Goal: Information Seeking & Learning: Learn about a topic

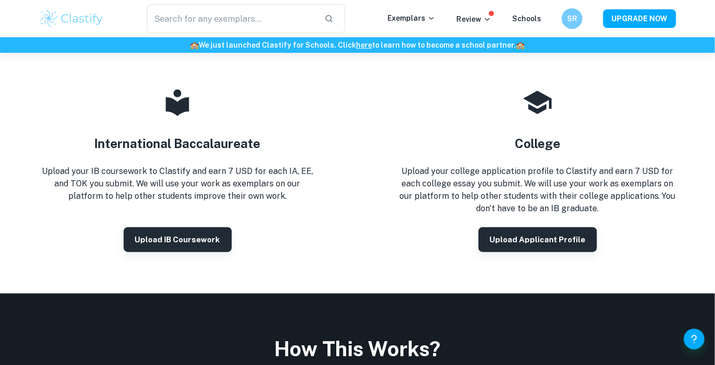
scroll to position [139, 0]
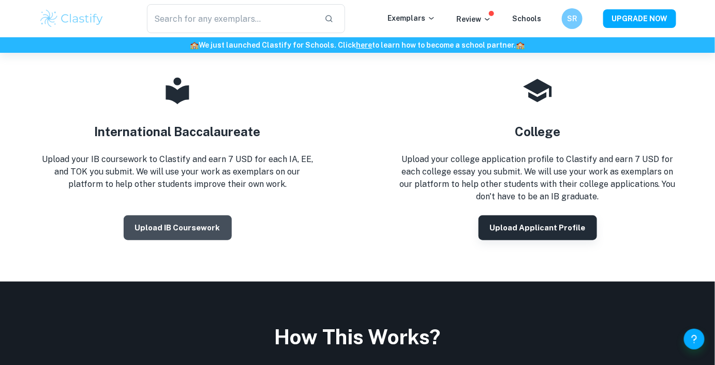
click at [190, 224] on button "Upload IB coursework" at bounding box center [178, 227] width 108 height 25
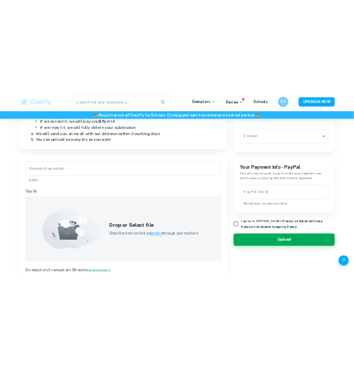
scroll to position [210, 0]
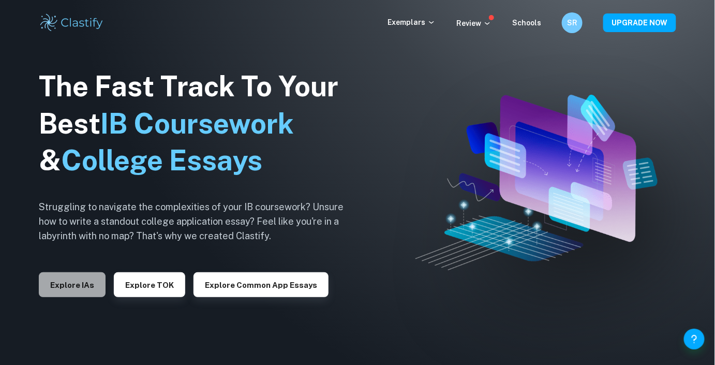
click at [76, 162] on button "Explore IAs" at bounding box center [72, 284] width 67 height 25
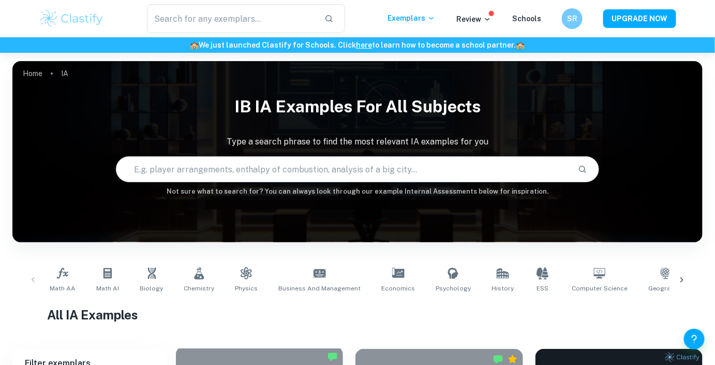
scroll to position [104, 0]
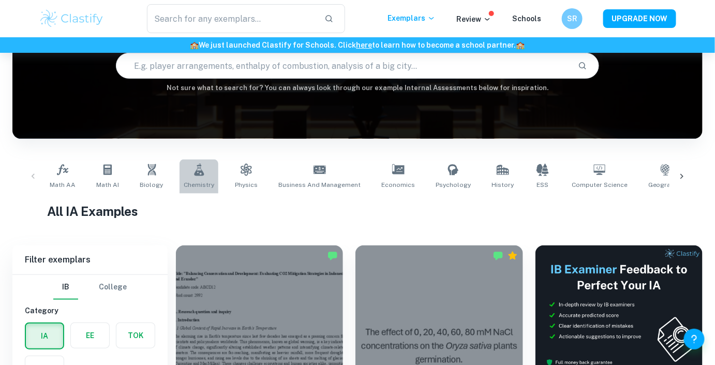
click at [199, 162] on span "Chemistry" at bounding box center [199, 184] width 31 height 9
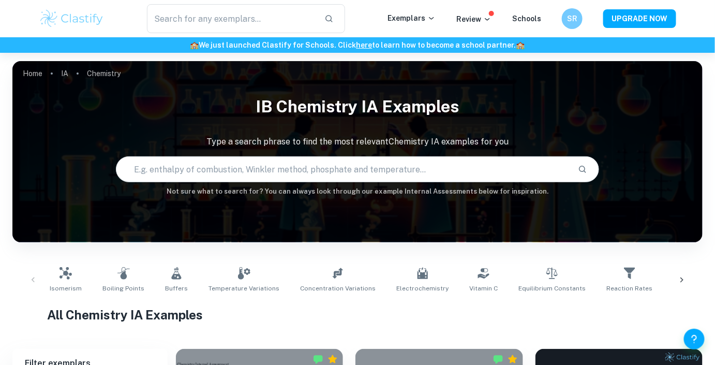
scroll to position [154, 0]
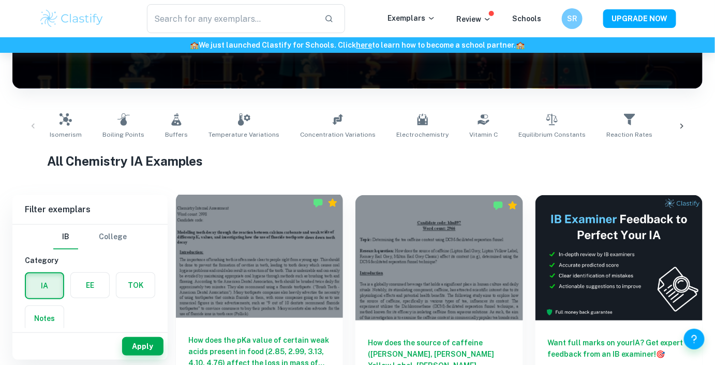
click at [284, 162] on div at bounding box center [259, 255] width 167 height 125
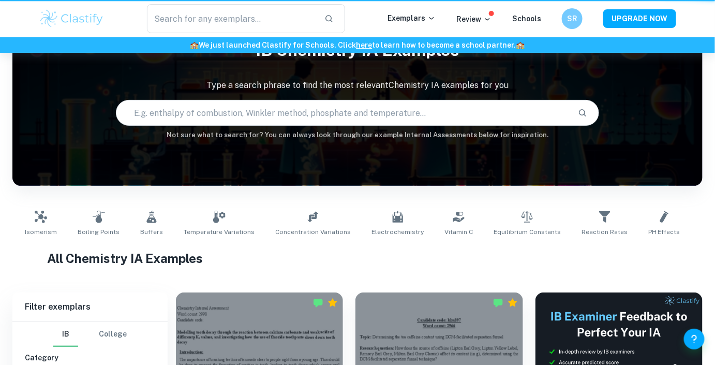
scroll to position [154, 0]
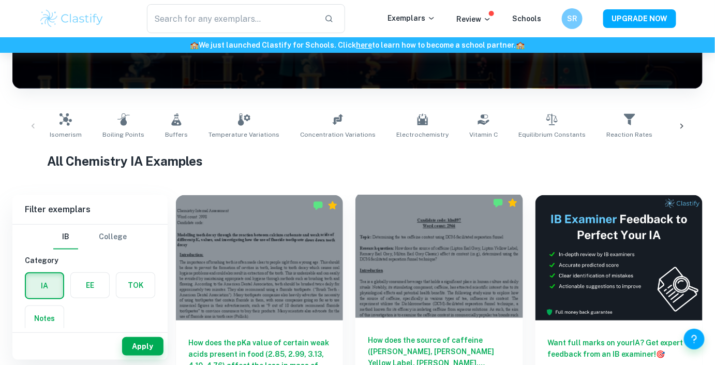
click at [354, 162] on div at bounding box center [439, 255] width 167 height 125
